Goal: Task Accomplishment & Management: Use online tool/utility

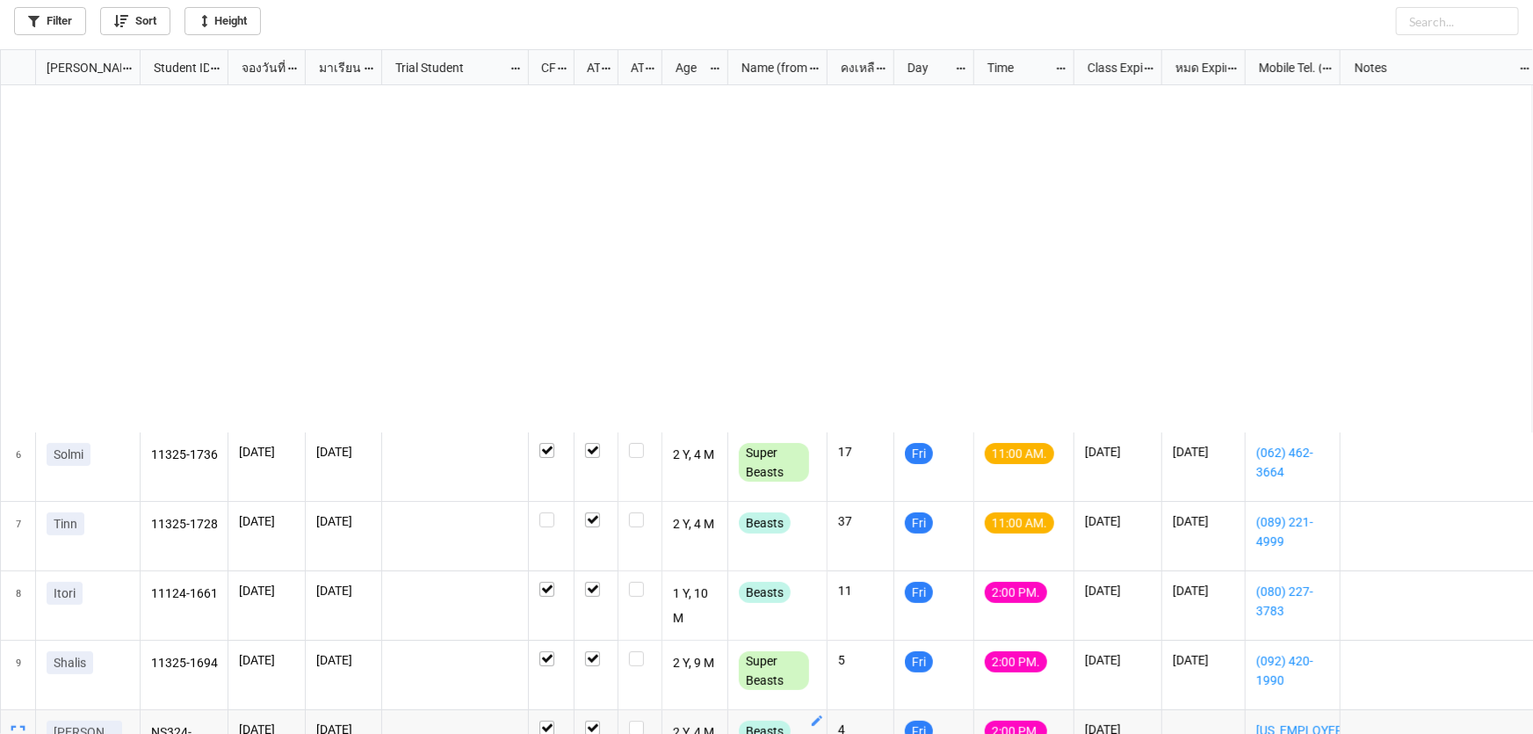
scroll to position [675, 1523]
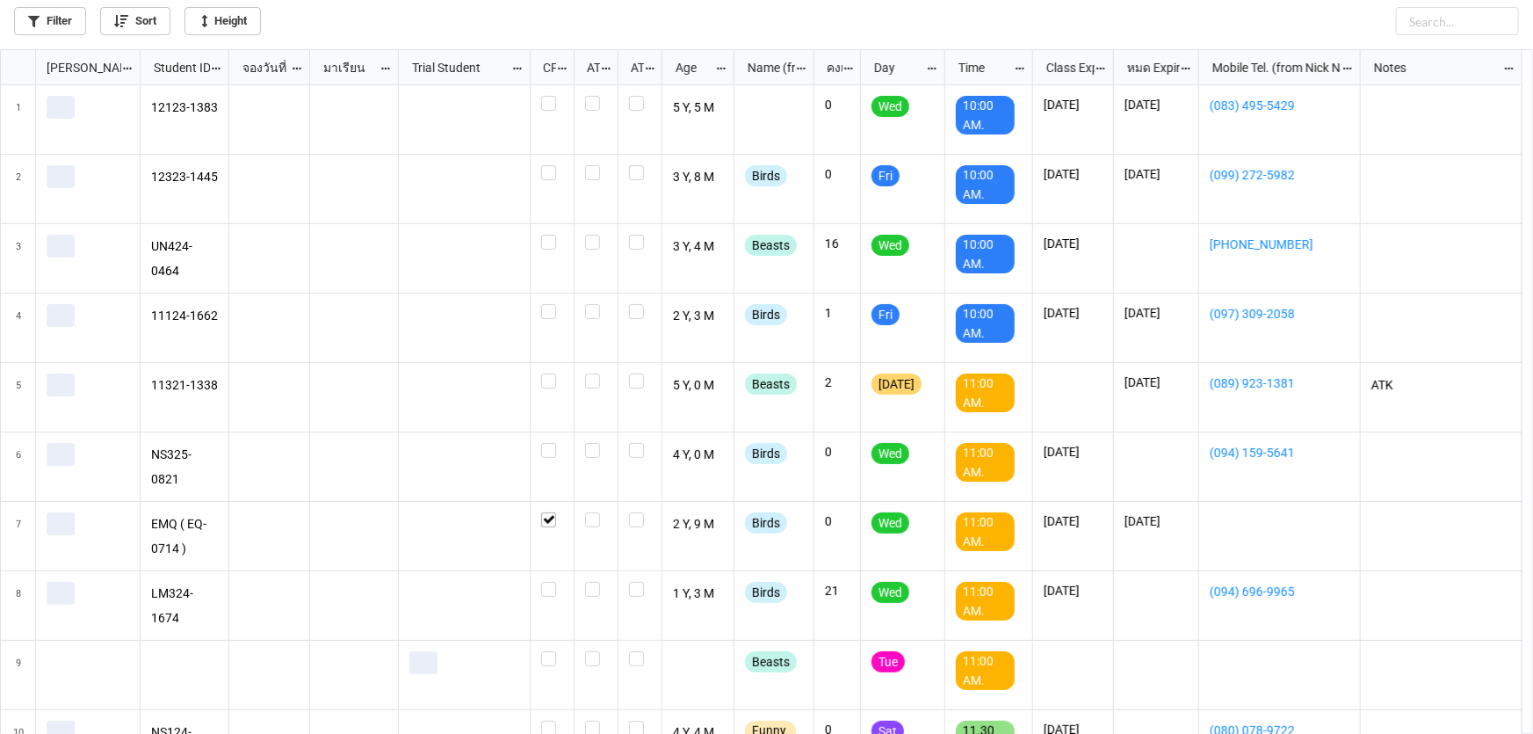
scroll to position [675, 1523]
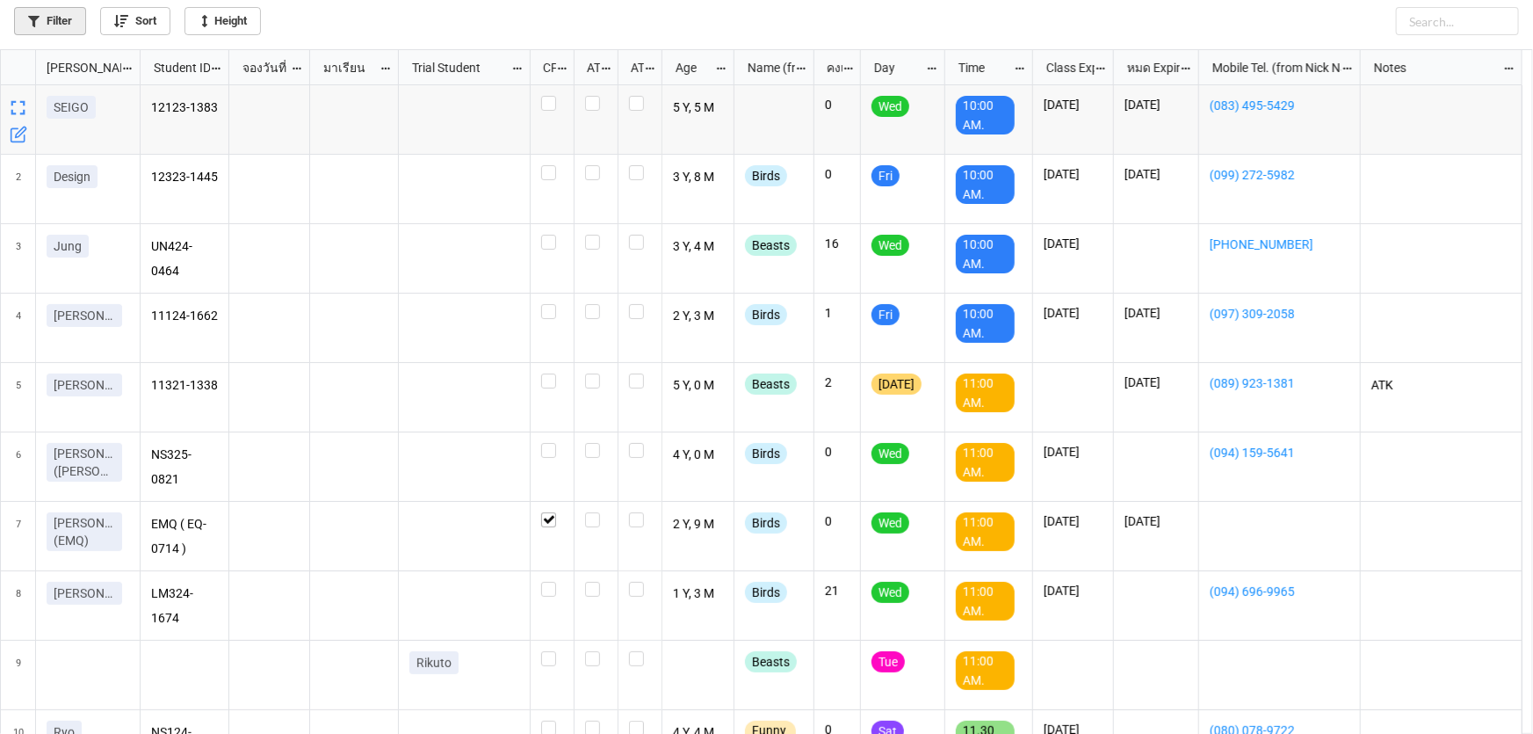
click at [61, 12] on link "Filter" at bounding box center [50, 21] width 72 height 28
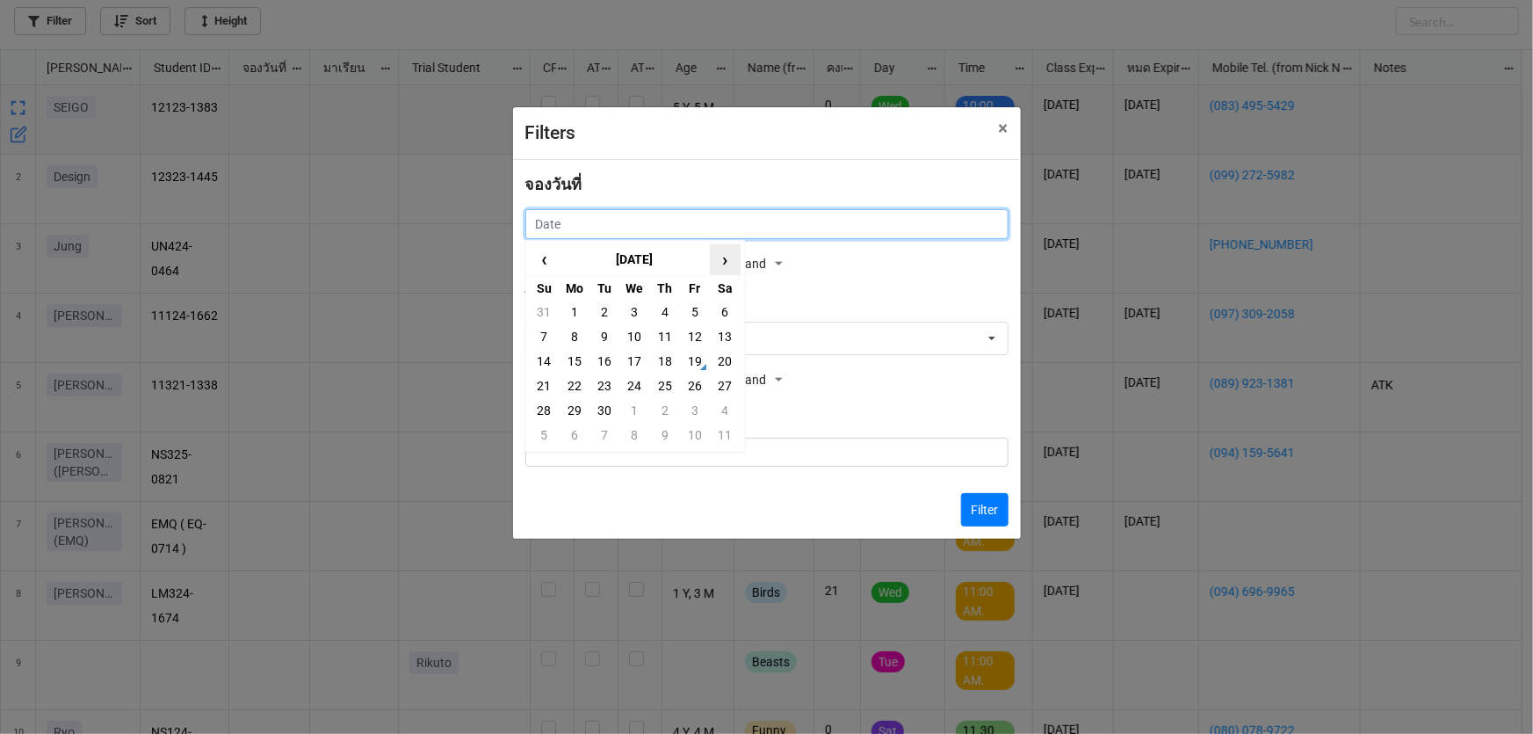
drag, startPoint x: 703, startPoint y: 222, endPoint x: 724, endPoint y: 248, distance: 33.1
click at [703, 221] on input "text" at bounding box center [766, 224] width 483 height 30
drag, startPoint x: 720, startPoint y: 364, endPoint x: 736, endPoint y: 368, distance: 17.3
click at [721, 363] on td "20" at bounding box center [725, 361] width 30 height 25
type input "20/9/2025"
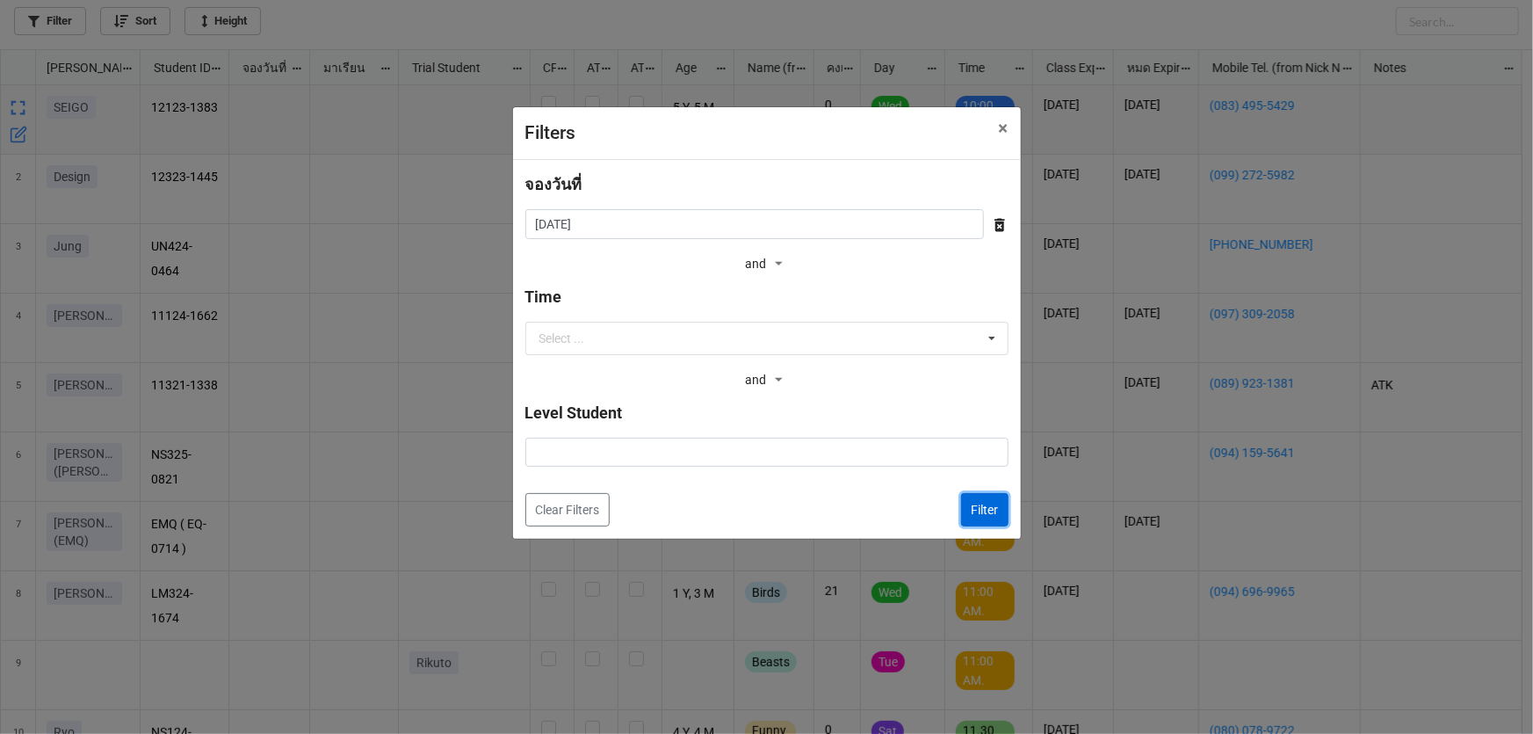
click at [984, 515] on button "Filter" at bounding box center [984, 509] width 47 height 33
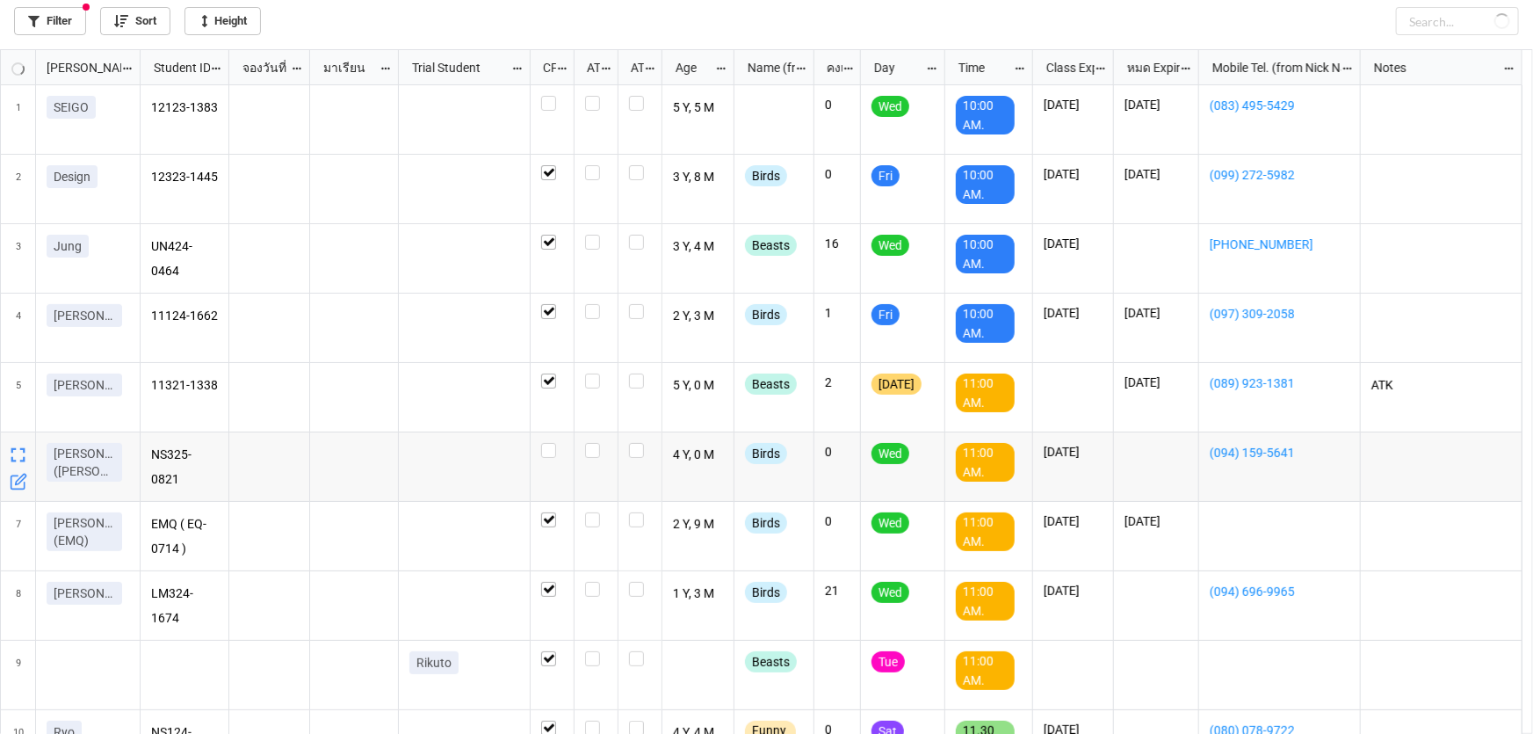
checkbox input "true"
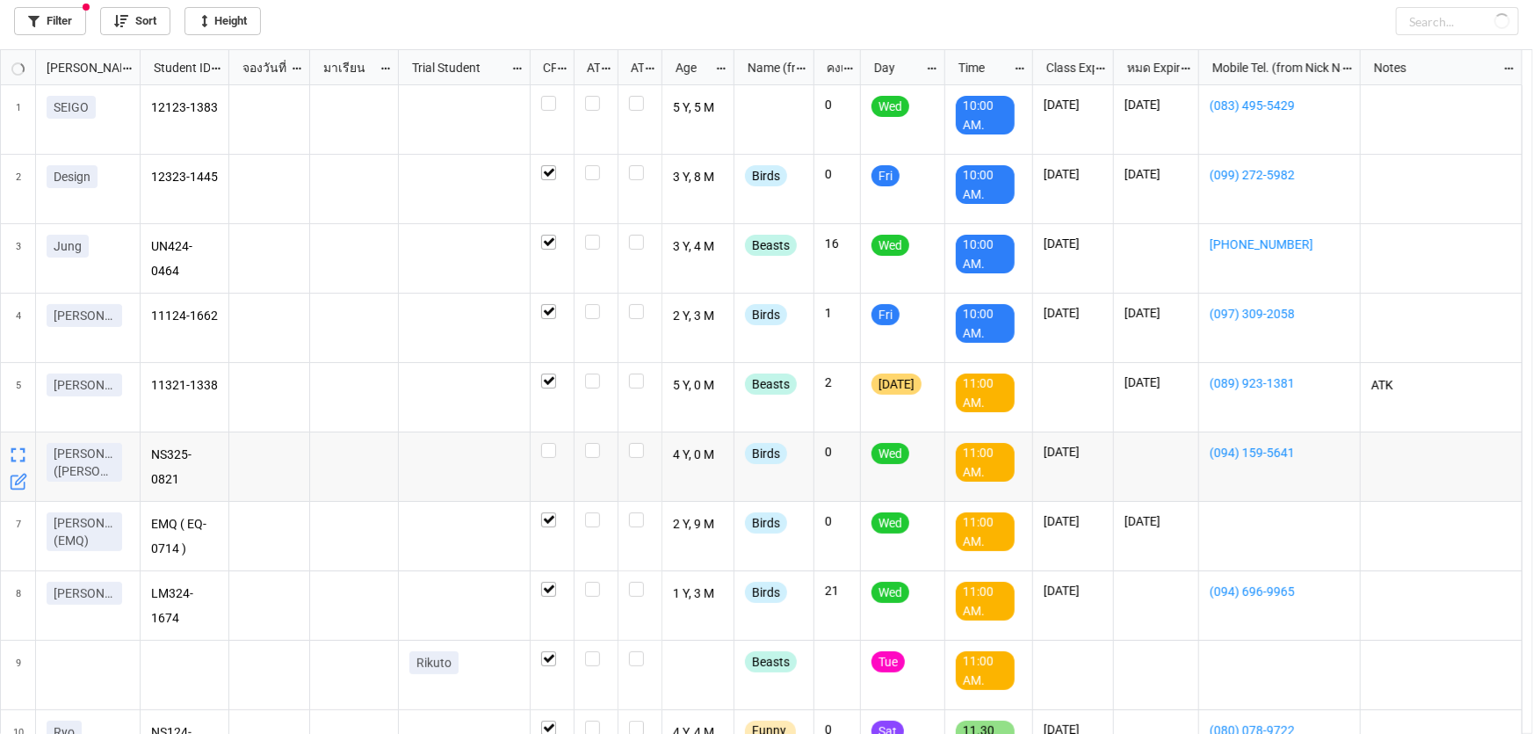
checkbox input "true"
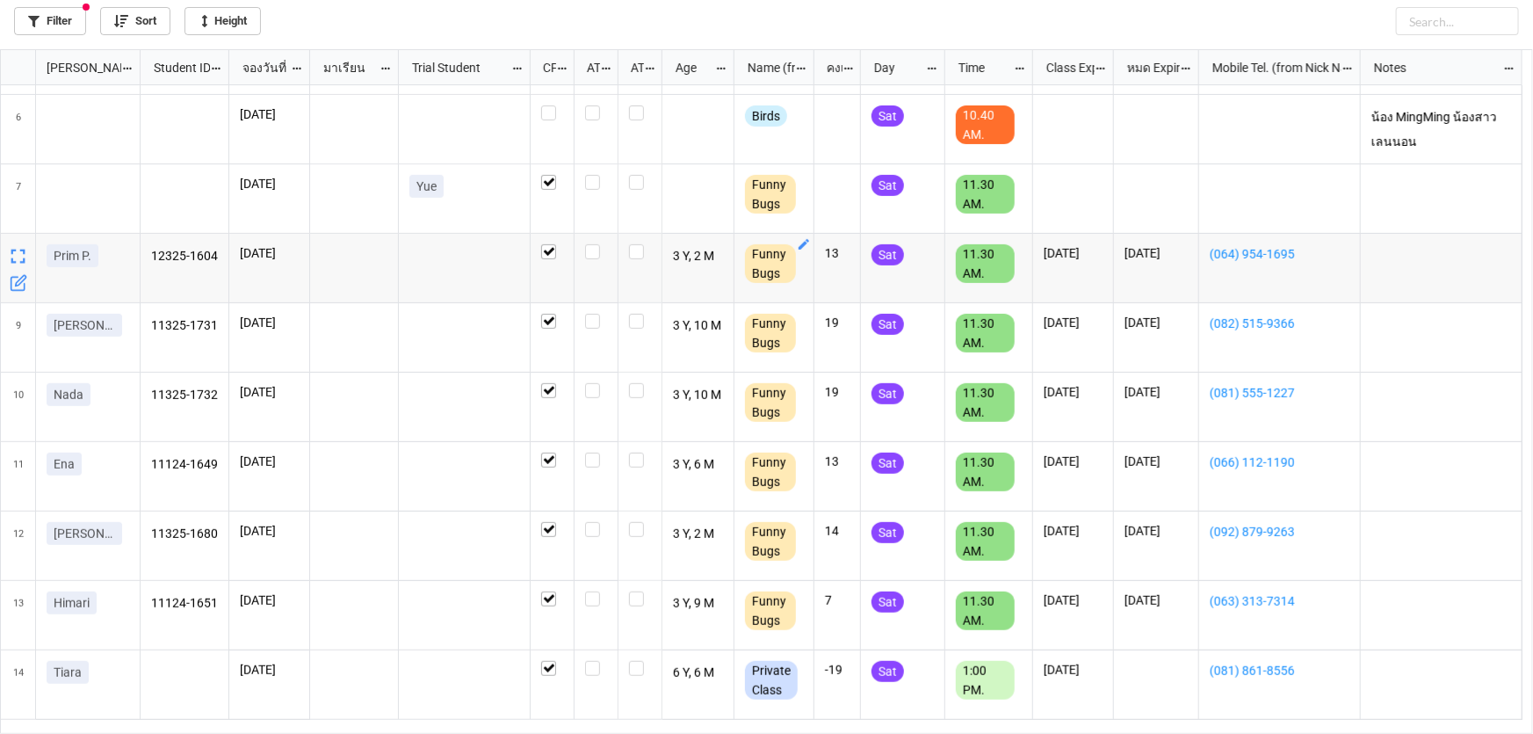
scroll to position [319, 0]
